Goal: Information Seeking & Learning: Learn about a topic

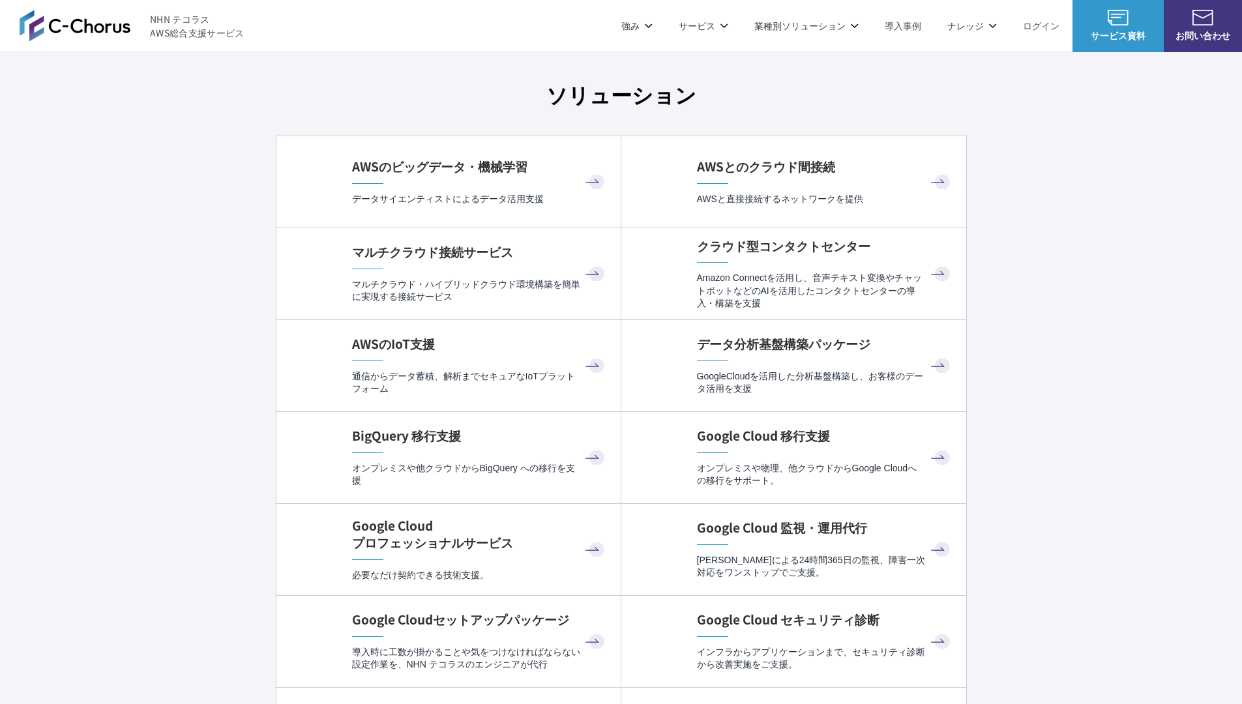
scroll to position [3903, 0]
